Goal: Transaction & Acquisition: Purchase product/service

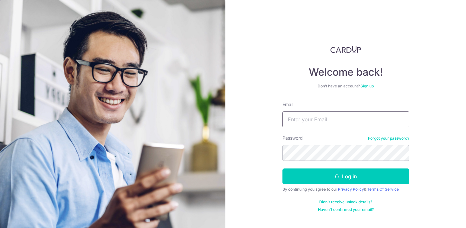
click at [309, 115] on input "Email" at bounding box center [346, 120] width 127 height 16
type input "Rayang97@outlook.com"
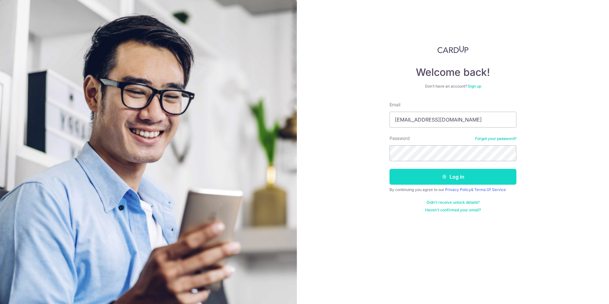
click at [449, 181] on button "Log in" at bounding box center [453, 177] width 127 height 16
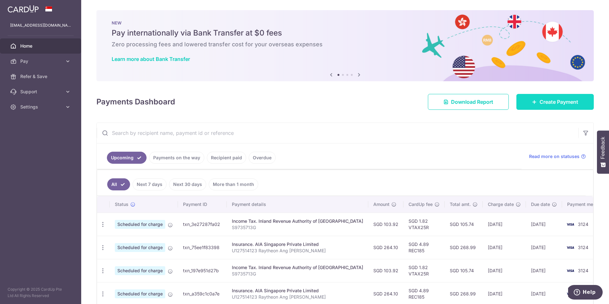
click at [540, 104] on span "Create Payment" at bounding box center [559, 102] width 39 height 8
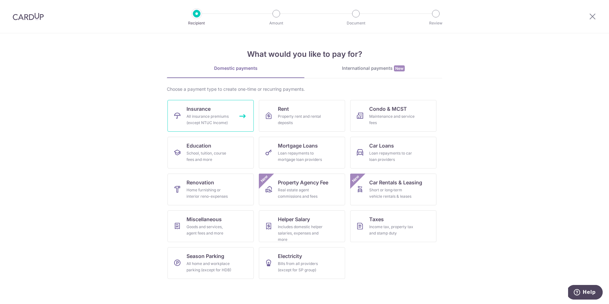
click at [223, 119] on div "All insurance premiums (except NTUC Income)" at bounding box center [210, 119] width 46 height 13
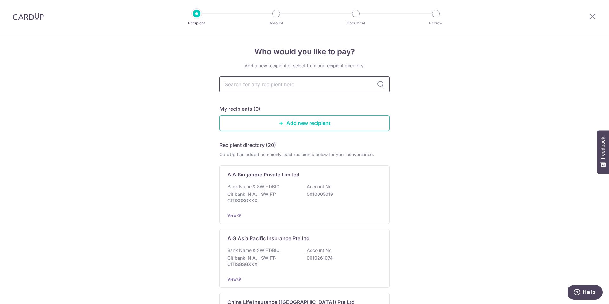
click at [266, 87] on input "text" at bounding box center [304, 84] width 170 height 16
click at [267, 202] on p "Citibank, N.A. | SWIFT: CITISGSGXXX" at bounding box center [262, 197] width 71 height 13
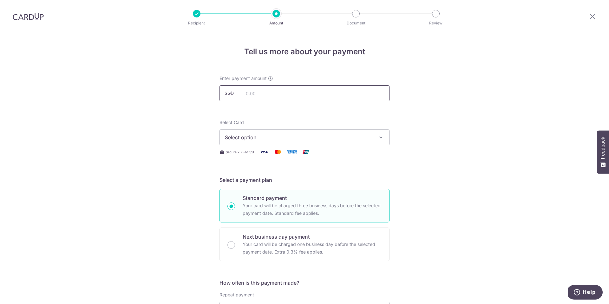
click at [255, 91] on input "text" at bounding box center [304, 93] width 170 height 16
type input "300.00"
click at [272, 143] on button "Select option" at bounding box center [304, 137] width 170 height 16
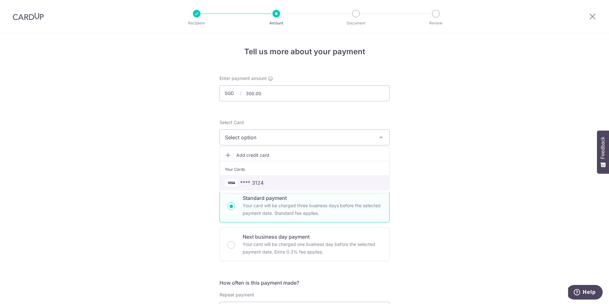
click at [263, 183] on span "**** 3124" at bounding box center [304, 183] width 159 height 8
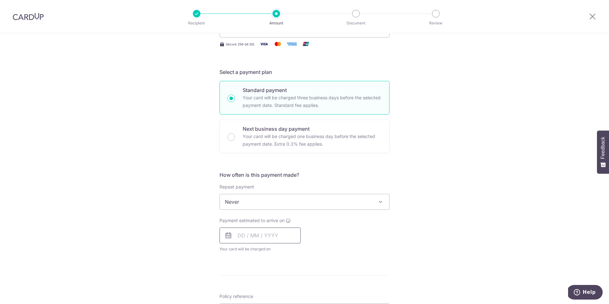
scroll to position [163, 0]
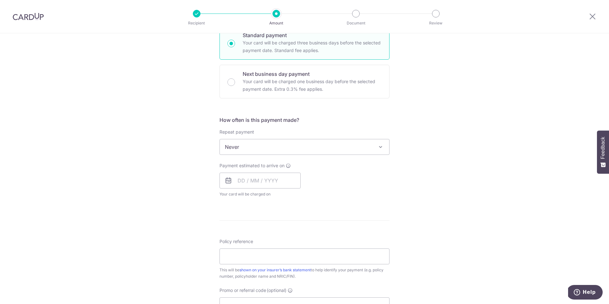
click at [293, 149] on span "Never" at bounding box center [304, 146] width 169 height 15
click at [278, 180] on input "text" at bounding box center [259, 179] width 81 height 16
click at [288, 282] on div "Prev Next Sep Oct Nov Dec 2025 2026 2027 2028 2029 2030 2031 2032 2033 2034 203…" at bounding box center [270, 245] width 102 height 115
click at [260, 197] on select "Sep Oct Nov Dec" at bounding box center [255, 196] width 17 height 5
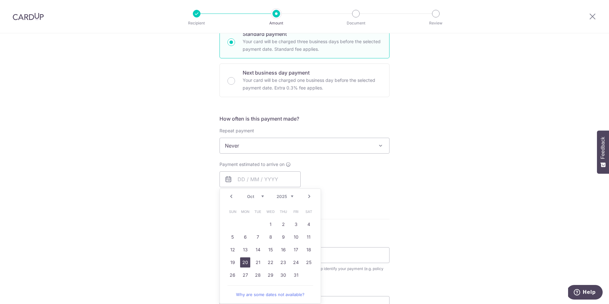
click at [244, 264] on link "20" at bounding box center [245, 262] width 10 height 10
type input "[DATE]"
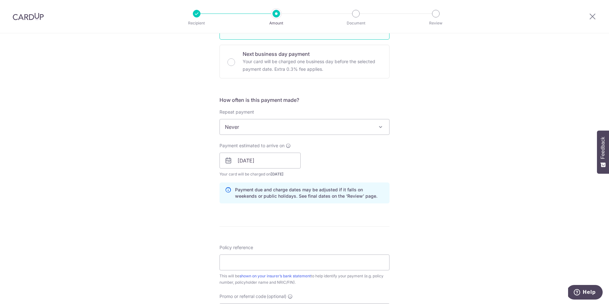
scroll to position [202, 0]
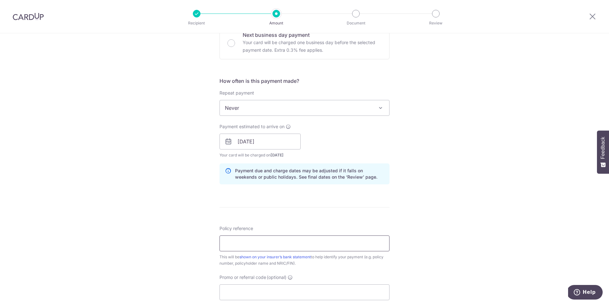
click at [298, 245] on input "Policy reference" at bounding box center [304, 243] width 170 height 16
paste input "U125166984"
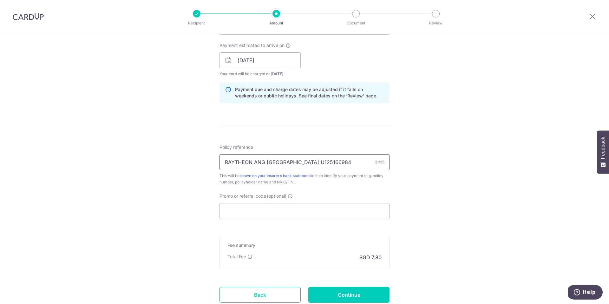
scroll to position [329, 0]
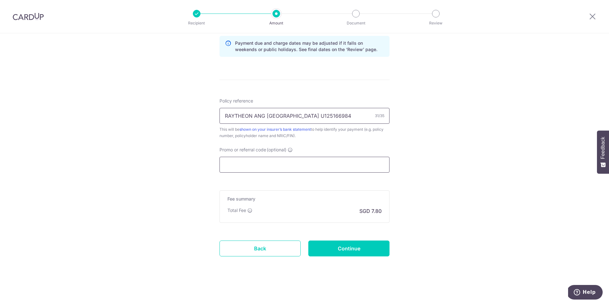
type input "RAYTHEON ANG [GEOGRAPHIC_DATA] U125166984"
click at [281, 171] on input "Promo or referral code (optional)" at bounding box center [304, 165] width 170 height 16
click at [291, 164] on input "Promo or referral code (optional)" at bounding box center [304, 165] width 170 height 16
drag, startPoint x: 340, startPoint y: 251, endPoint x: 336, endPoint y: 183, distance: 68.3
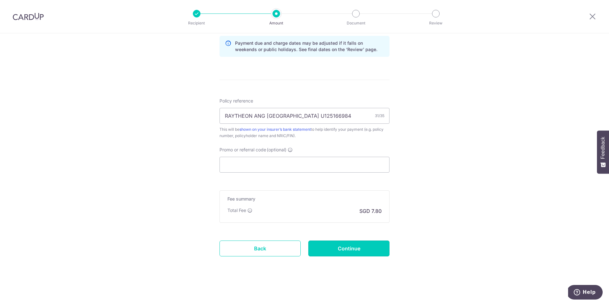
click at [339, 192] on form "Enter payment amount SGD 300.00 300.00 Select Card **** 3124 Add credit card Yo…" at bounding box center [304, 10] width 170 height 528
click at [294, 161] on input "Promo or referral code (optional)" at bounding box center [304, 165] width 170 height 16
click at [271, 160] on input "Promo or referral code (optional)" at bounding box center [304, 165] width 170 height 16
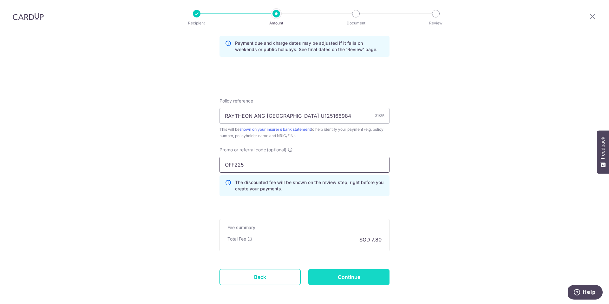
type input "OFF225"
click at [342, 275] on input "Continue" at bounding box center [348, 277] width 81 height 16
type input "Create Schedule"
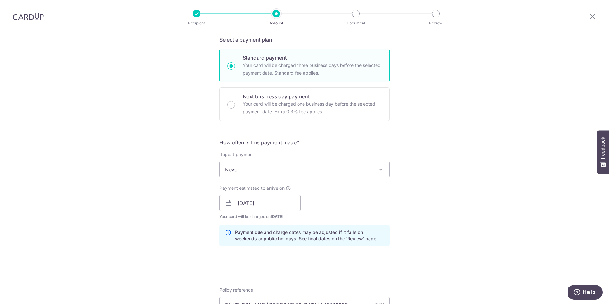
scroll to position [139, 0]
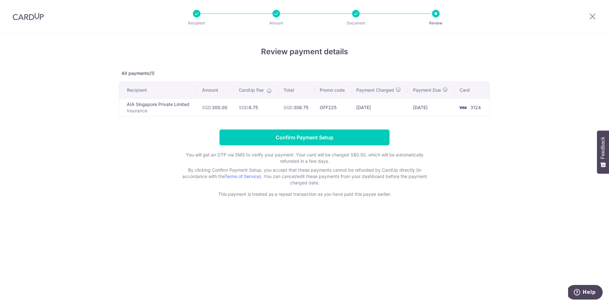
click at [358, 13] on div at bounding box center [356, 14] width 8 height 8
click at [355, 16] on div at bounding box center [356, 14] width 8 height 8
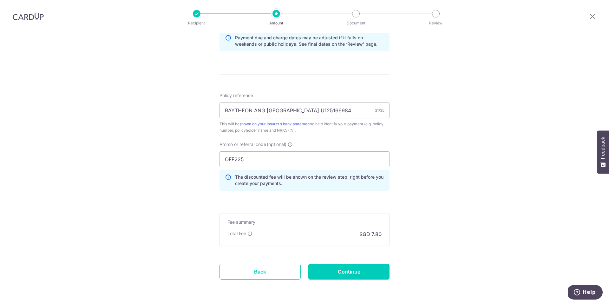
scroll to position [358, 0]
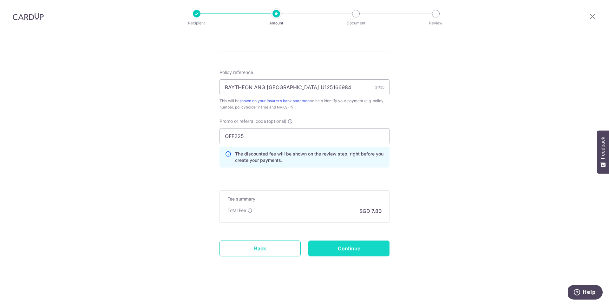
click at [337, 250] on input "Continue" at bounding box center [348, 248] width 81 height 16
type input "Update Schedule"
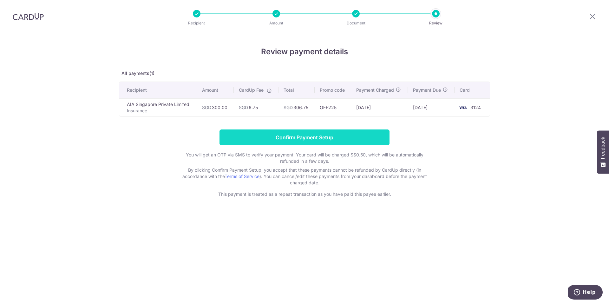
click at [315, 138] on input "Confirm Payment Setup" at bounding box center [304, 137] width 170 height 16
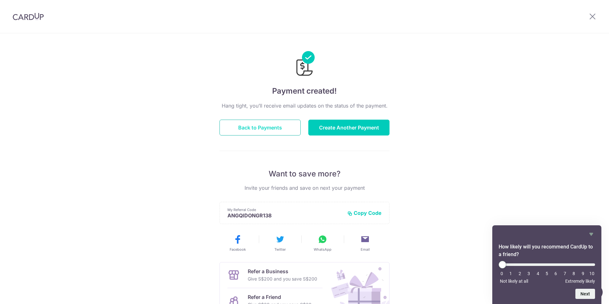
click at [272, 128] on button "Back to Payments" at bounding box center [259, 128] width 81 height 16
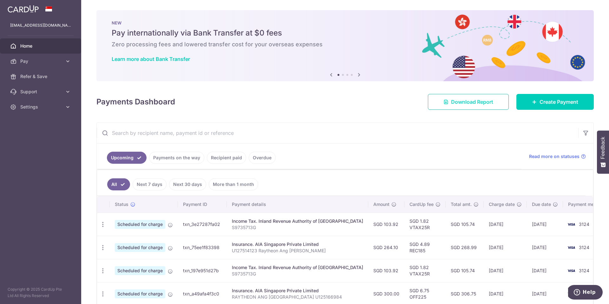
click at [474, 103] on span "Download Report" at bounding box center [472, 102] width 42 height 8
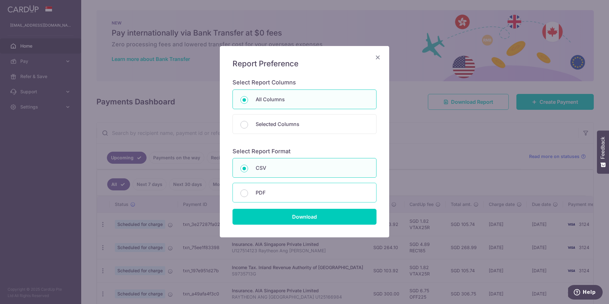
click at [281, 191] on p "PDF" at bounding box center [312, 193] width 113 height 8
click at [248, 191] on input "PDF" at bounding box center [244, 193] width 8 height 8
radio input "false"
radio input "true"
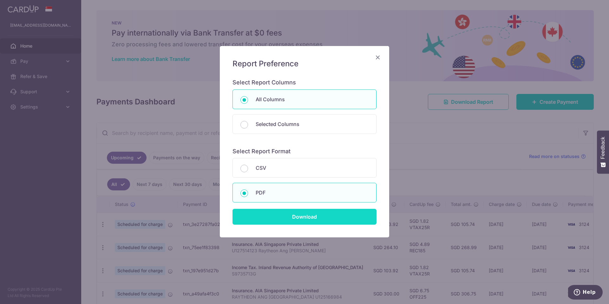
click at [302, 220] on input "Download" at bounding box center [305, 217] width 144 height 16
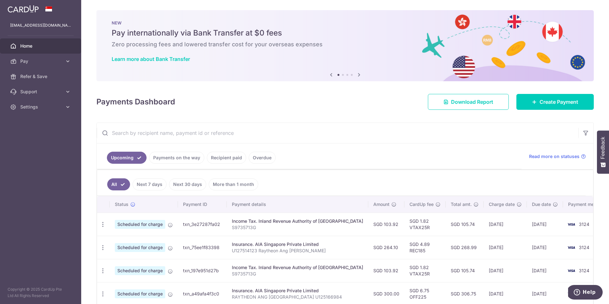
click at [233, 159] on link "Recipient paid" at bounding box center [226, 158] width 39 height 12
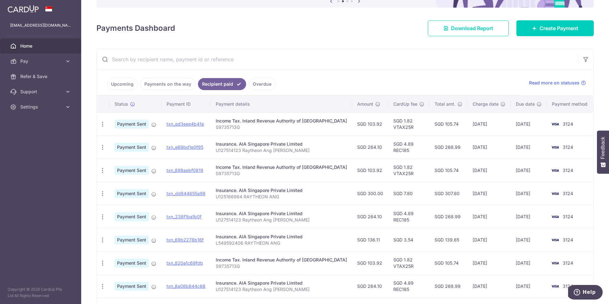
scroll to position [160, 0]
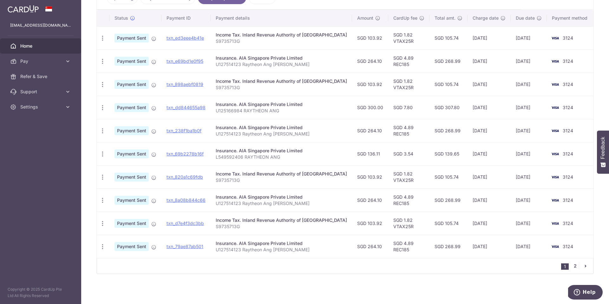
click at [571, 268] on link "2" at bounding box center [575, 266] width 8 height 8
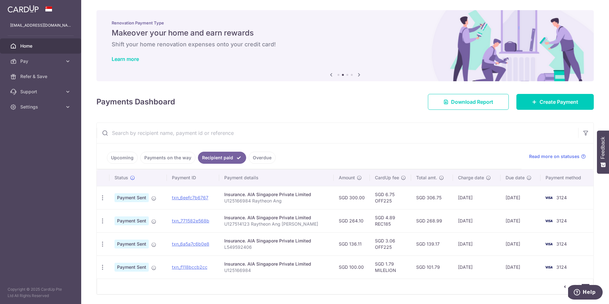
scroll to position [1, 0]
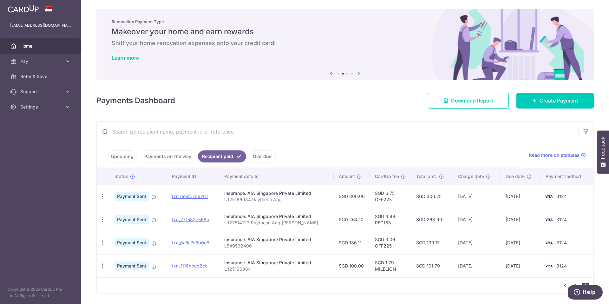
click at [173, 155] on link "Payments on the way" at bounding box center [167, 156] width 55 height 12
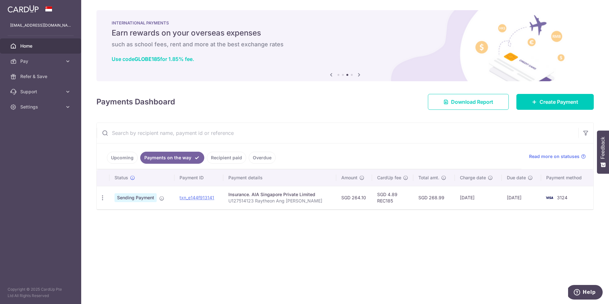
click at [126, 159] on link "Upcoming" at bounding box center [122, 158] width 31 height 12
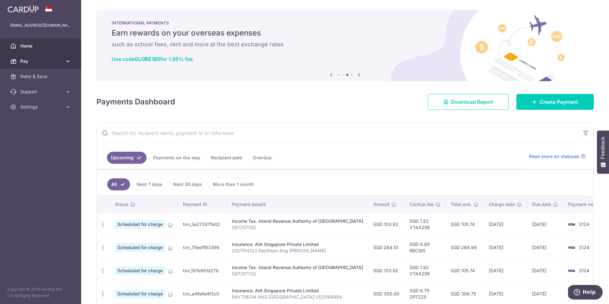
click at [55, 62] on span "Pay" at bounding box center [41, 61] width 42 height 6
